Goal: Information Seeking & Learning: Learn about a topic

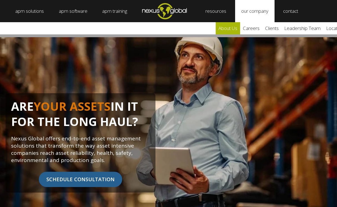
click at [234, 30] on link "about us" at bounding box center [228, 28] width 24 height 12
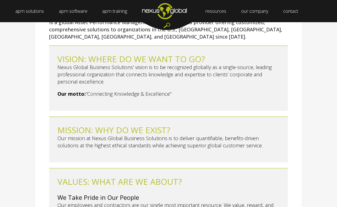
scroll to position [65, 0]
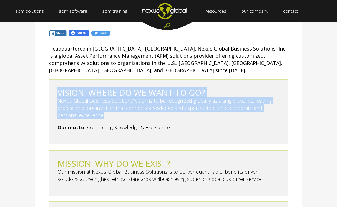
drag, startPoint x: 56, startPoint y: 83, endPoint x: 153, endPoint y: 114, distance: 101.5
click at [153, 114] on blockquote "VISION: WHERE DO WE WANT TO GO? Nexus Global Business Solutions’ vision is to b…" at bounding box center [168, 111] width 239 height 65
copy blockquote "VISION: WHERE DO WE WANT TO GO? Nexus Global Business Solutions’ vision is to b…"
